Goal: Task Accomplishment & Management: Manage account settings

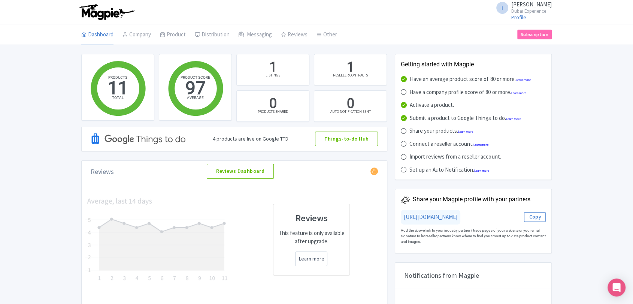
click at [328, 167] on div "Reviews Reviews Dashboard" at bounding box center [234, 171] width 305 height 21
click at [355, 136] on link "Things-to-do Hub" at bounding box center [346, 138] width 63 height 15
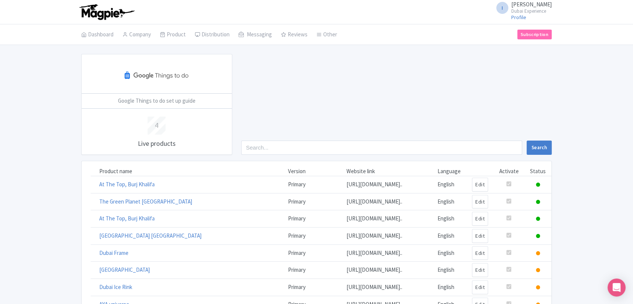
scroll to position [180, 0]
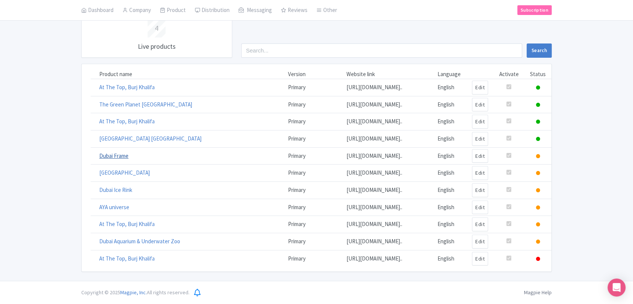
click at [126, 152] on link "Dubai Frame" at bounding box center [113, 155] width 29 height 7
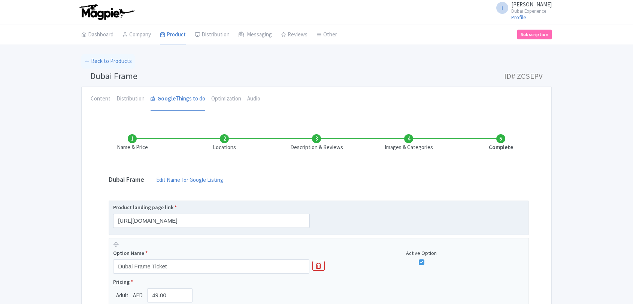
scroll to position [107, 0]
